Goal: Check status: Check status

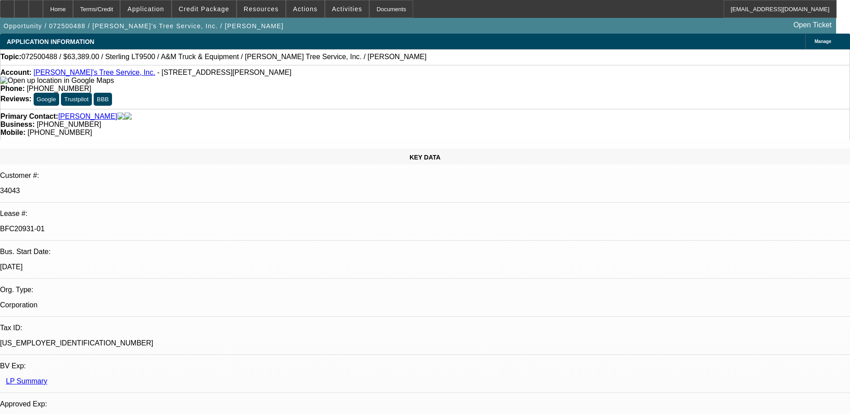
select select "0"
select select "2"
select select "0.1"
select select "0"
select select "2"
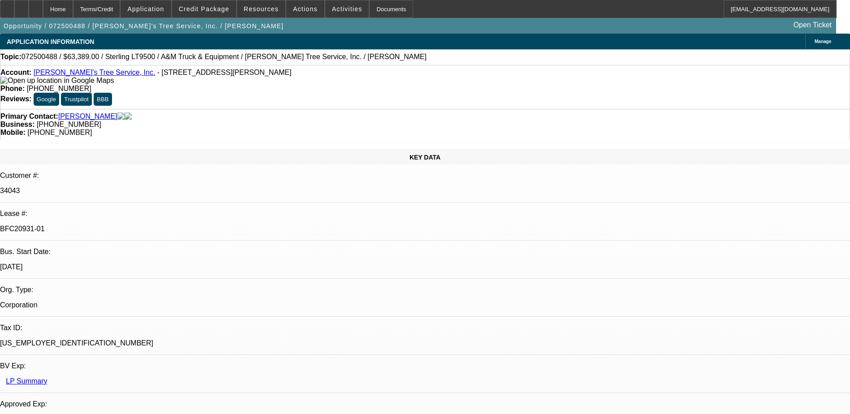
select select "0.1"
select select "0"
select select "2"
select select "0.1"
select select "0"
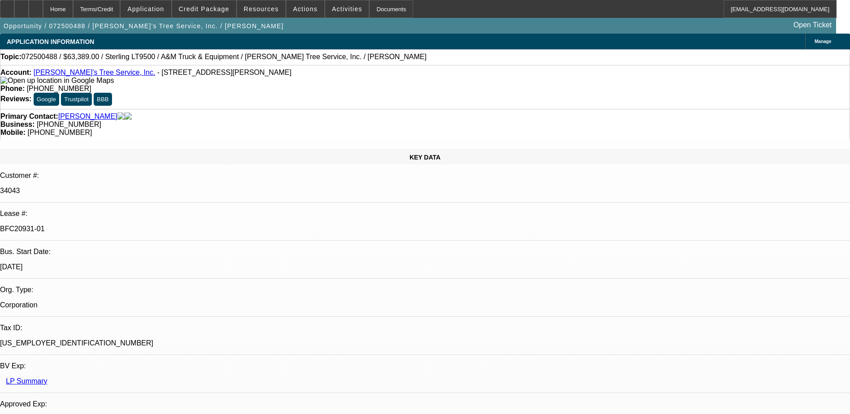
select select "2"
select select "0.1"
select select "1"
select select "2"
select select "4"
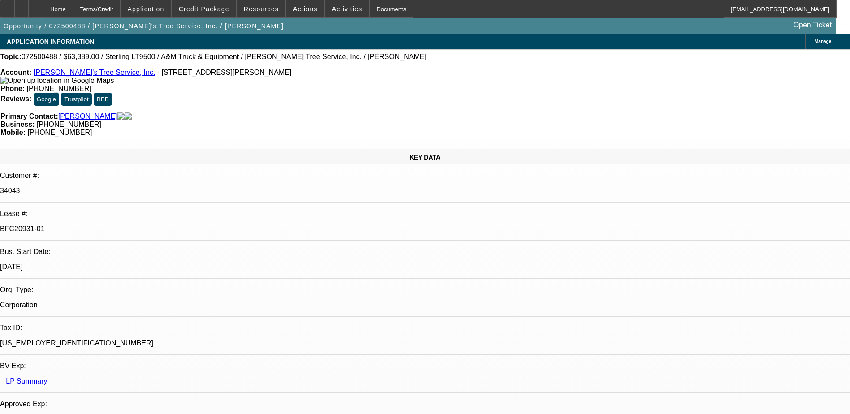
select select "1"
select select "2"
select select "4"
select select "1"
select select "2"
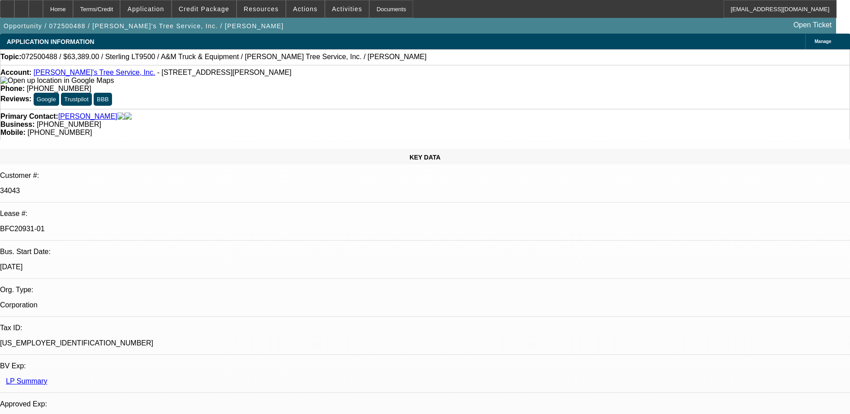
select select "4"
select select "1"
select select "2"
select select "4"
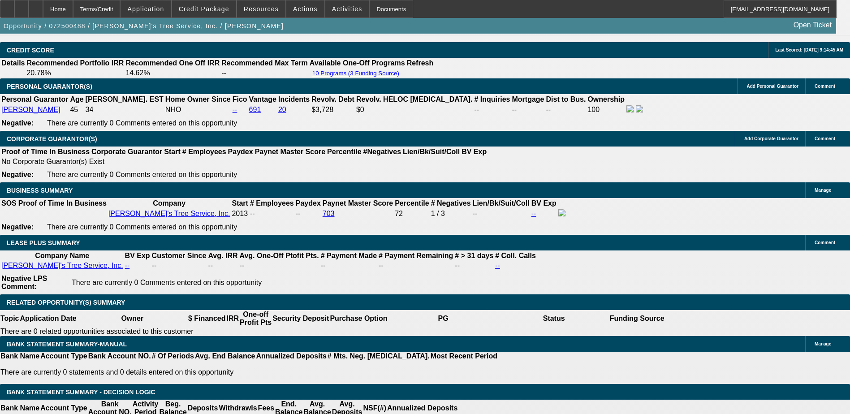
scroll to position [1388, 0]
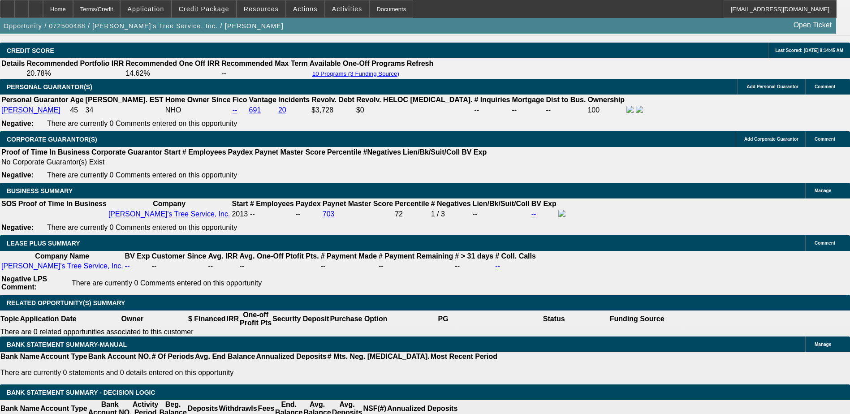
drag, startPoint x: 202, startPoint y: 126, endPoint x: 230, endPoint y: 129, distance: 27.4
drag, startPoint x: 230, startPoint y: 129, endPoint x: 292, endPoint y: 171, distance: 75.2
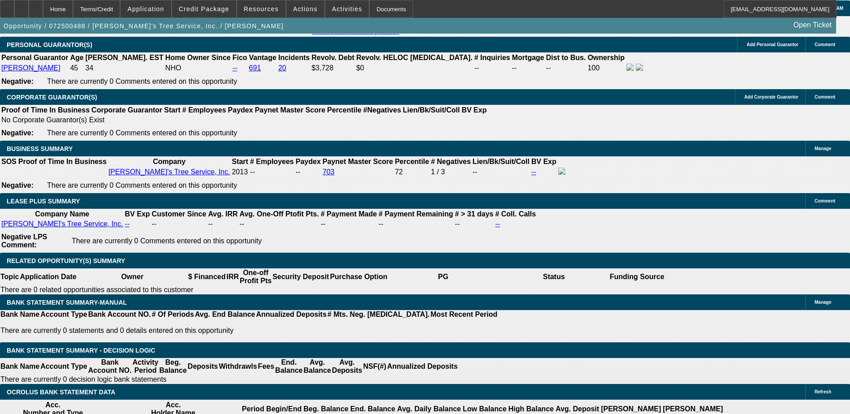
scroll to position [1433, 0]
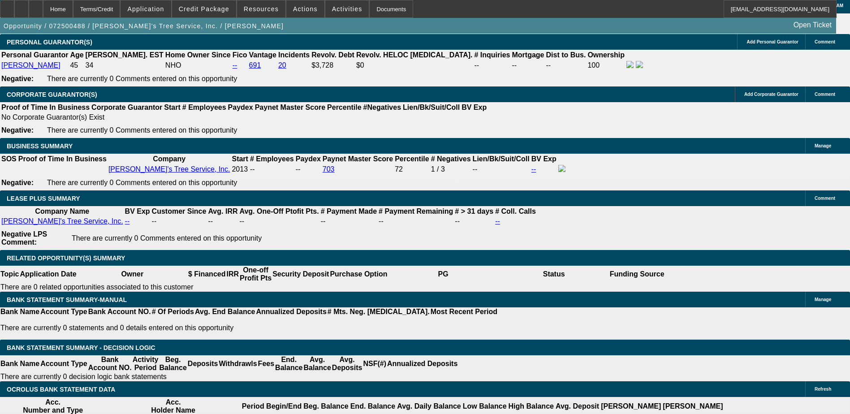
drag, startPoint x: 200, startPoint y: 88, endPoint x: 232, endPoint y: 93, distance: 31.7
drag, startPoint x: 232, startPoint y: 93, endPoint x: 301, endPoint y: 129, distance: 78.1
drag, startPoint x: 308, startPoint y: 135, endPoint x: 301, endPoint y: 133, distance: 7.7
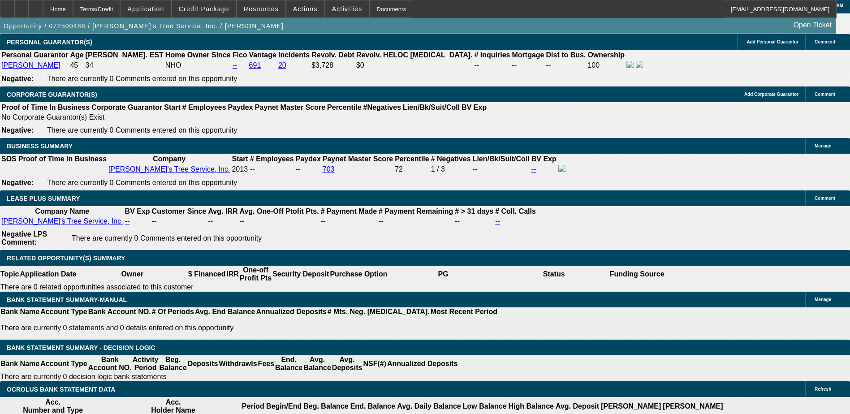
drag, startPoint x: 195, startPoint y: 133, endPoint x: 231, endPoint y: 135, distance: 35.5
drag, startPoint x: 231, startPoint y: 135, endPoint x: 203, endPoint y: 135, distance: 27.8
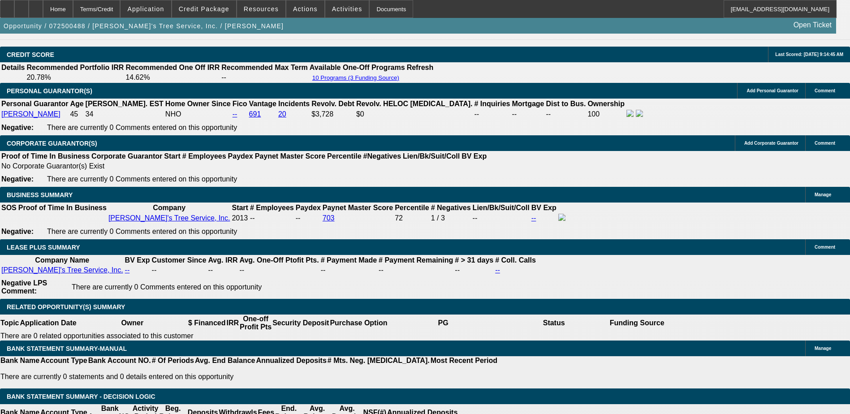
scroll to position [1388, 0]
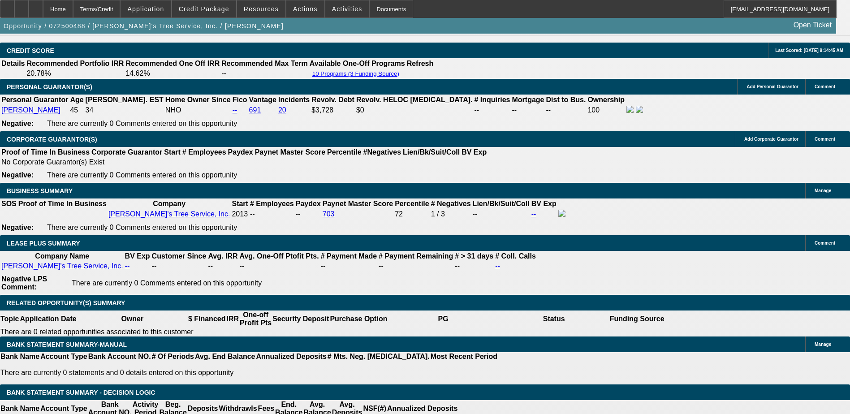
drag, startPoint x: 202, startPoint y: 122, endPoint x: 222, endPoint y: 122, distance: 19.3
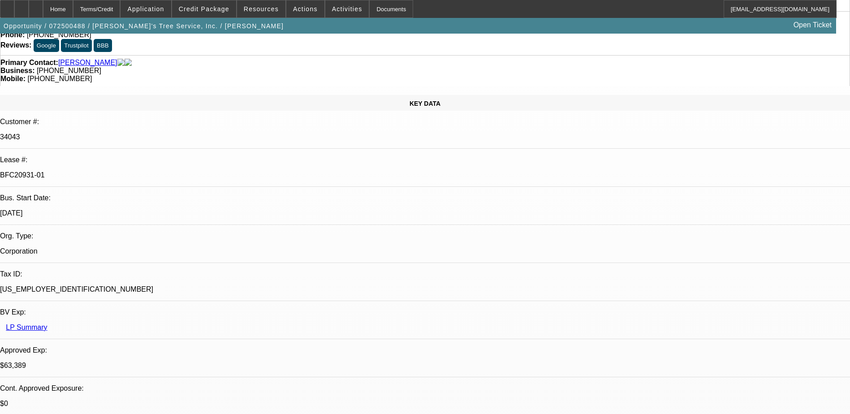
scroll to position [0, 0]
